Goal: Information Seeking & Learning: Understand process/instructions

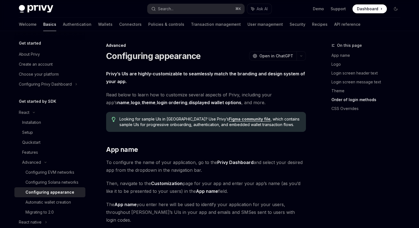
scroll to position [1051, 0]
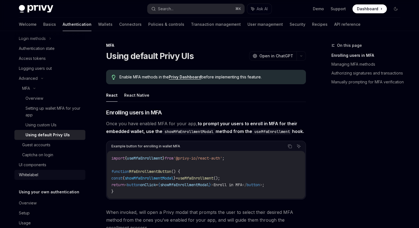
scroll to position [56, 0]
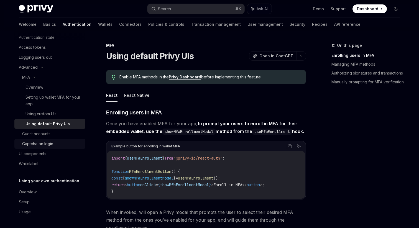
click at [45, 144] on div "Captcha on login" at bounding box center [37, 144] width 31 height 7
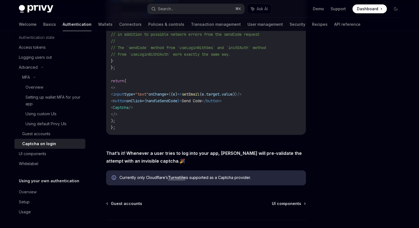
scroll to position [198, 0]
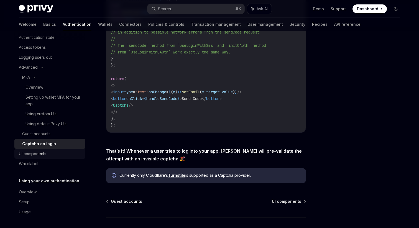
click at [40, 152] on div "UI components" at bounding box center [32, 154] width 27 height 7
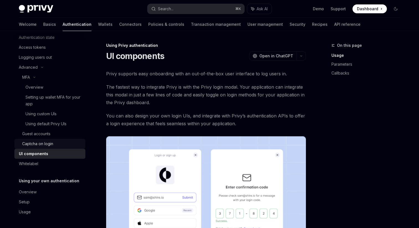
click at [42, 142] on div "Captcha on login" at bounding box center [37, 144] width 31 height 7
type textarea "*"
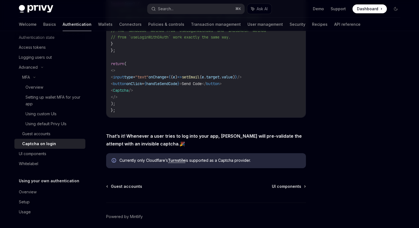
scroll to position [219, 0]
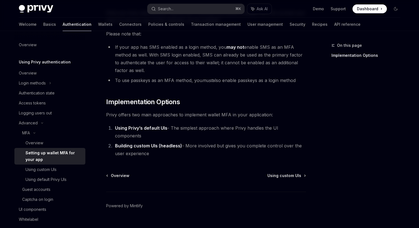
scroll to position [262, 0]
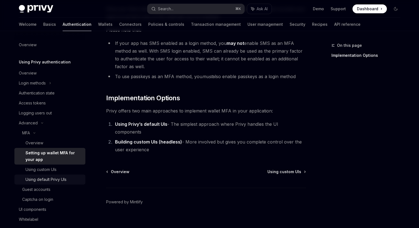
click at [44, 179] on div "Using default Privy UIs" at bounding box center [46, 179] width 41 height 7
type textarea "*"
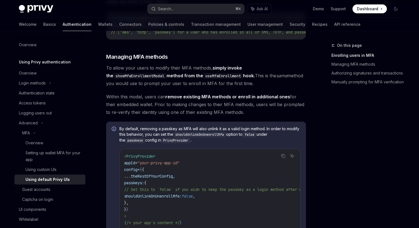
scroll to position [403, 0]
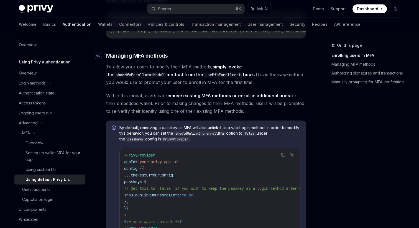
click at [100, 57] on icon "Navigate to header" at bounding box center [98, 55] width 4 height 3
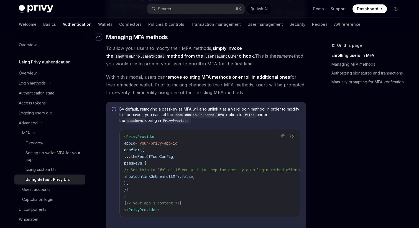
scroll to position [423, 0]
